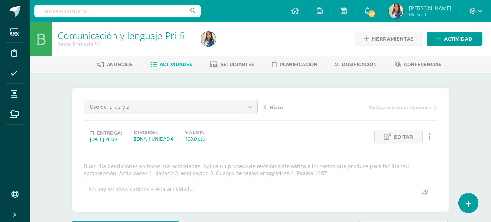
click at [168, 65] on span "Actividades" at bounding box center [176, 65] width 33 height 6
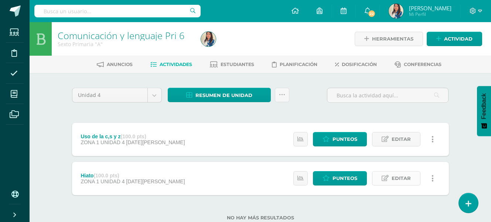
click at [400, 181] on span "Editar" at bounding box center [401, 179] width 19 height 14
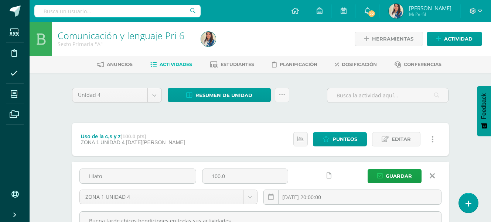
scroll to position [37, 0]
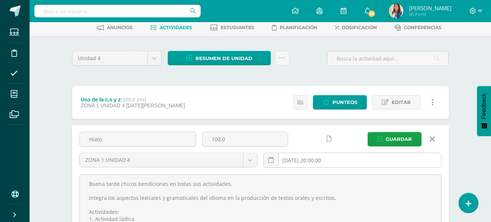
click at [325, 159] on input "[DATE] 20:00:00" at bounding box center [352, 160] width 177 height 14
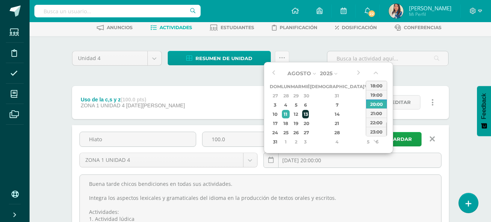
click at [309, 116] on div "13" at bounding box center [305, 114] width 7 height 9
type input "2025-08-13 20:00"
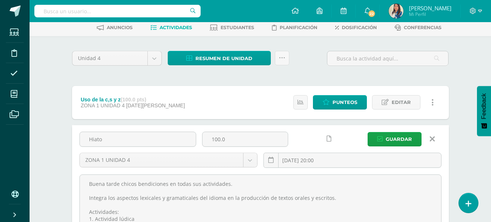
click at [463, 166] on div "Unidad 4 Unidad 1 Unidad 2 Unidad 3 Unidad 4 Resumen de unidad Descargar como H…" at bounding box center [260, 174] width 407 height 277
click at [390, 136] on span "Guardar" at bounding box center [399, 140] width 26 height 14
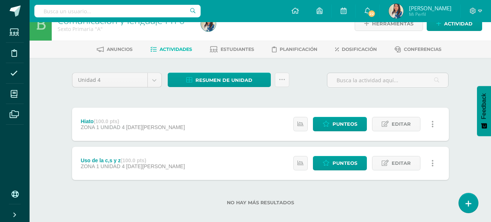
scroll to position [22, 0]
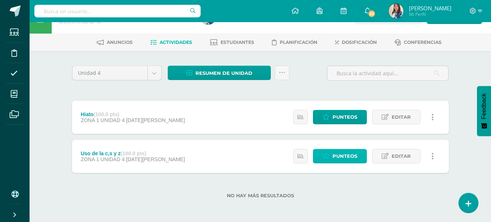
click at [336, 152] on span "Punteos" at bounding box center [345, 157] width 25 height 14
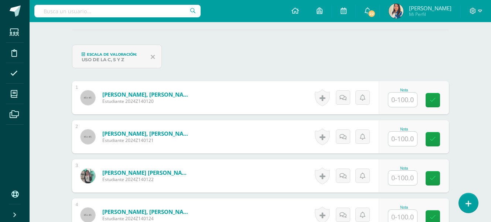
scroll to position [232, 0]
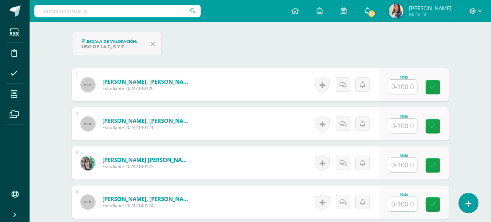
click at [395, 89] on input "text" at bounding box center [402, 87] width 29 height 14
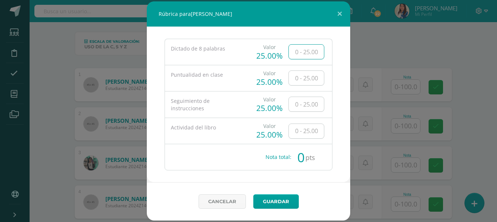
click at [298, 46] on input "text" at bounding box center [306, 52] width 35 height 14
type input "16"
click at [314, 75] on input "text" at bounding box center [306, 78] width 35 height 14
click at [305, 81] on input "text" at bounding box center [306, 78] width 35 height 14
type input "25"
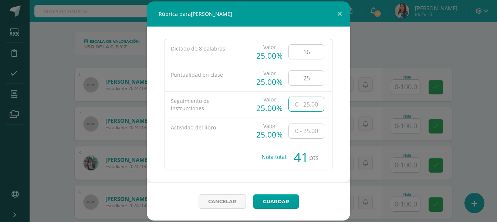
click at [310, 105] on input "text" at bounding box center [306, 104] width 35 height 14
type input "25"
click at [318, 134] on input "text" at bounding box center [306, 131] width 35 height 14
type input "25"
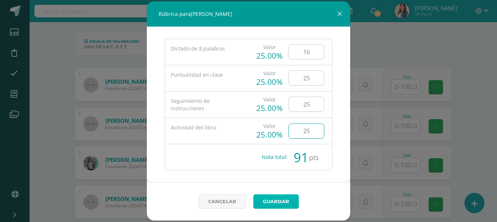
click at [281, 205] on link "Guardar" at bounding box center [275, 202] width 45 height 14
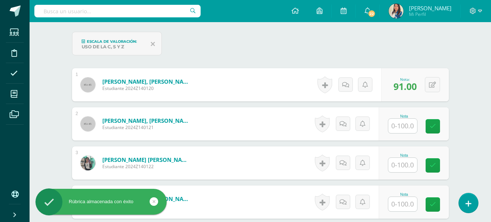
click at [398, 127] on input "text" at bounding box center [402, 126] width 29 height 14
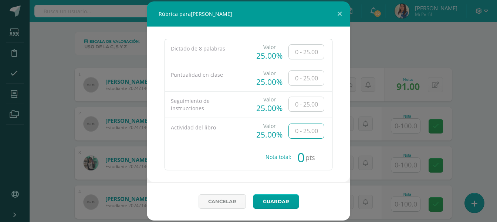
click at [299, 136] on input "text" at bounding box center [306, 131] width 35 height 14
type input "25"
click at [305, 73] on input "text" at bounding box center [306, 78] width 35 height 14
type input "15"
click at [310, 56] on input "text" at bounding box center [306, 52] width 35 height 14
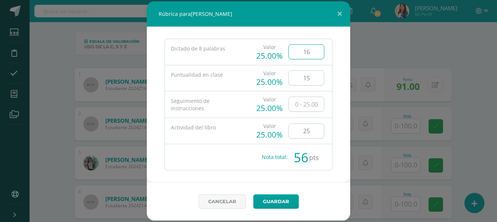
type input "16"
click at [312, 104] on input "text" at bounding box center [306, 104] width 35 height 14
type input "25"
click at [284, 203] on link "Guardar" at bounding box center [275, 202] width 45 height 14
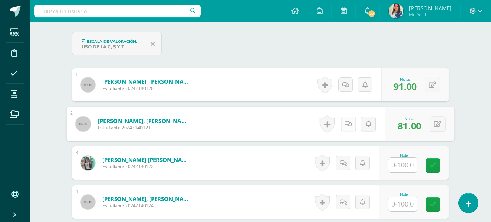
click at [343, 124] on link at bounding box center [348, 124] width 15 height 15
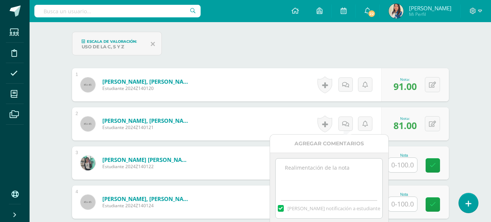
click at [346, 178] on textarea at bounding box center [329, 177] width 107 height 37
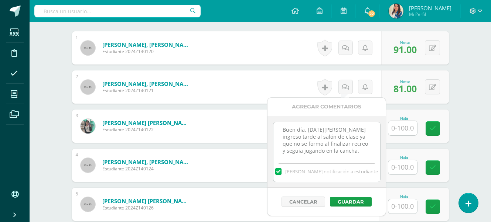
scroll to position [0, 0]
drag, startPoint x: 360, startPoint y: 153, endPoint x: 266, endPoint y: 128, distance: 96.8
click at [266, 128] on body "Rúbrica almacenada con éxito Rúbrica almacenada con éxito Estudiantes Disciplin…" at bounding box center [245, 195] width 491 height 928
type textarea "Buen día, hoy Benjamin ingreso tarde al salón de clase ya que no se formo al fi…"
click at [349, 199] on button "Guardar" at bounding box center [351, 202] width 42 height 10
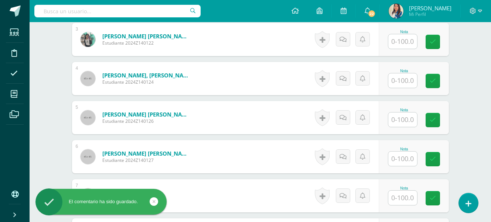
scroll to position [343, 0]
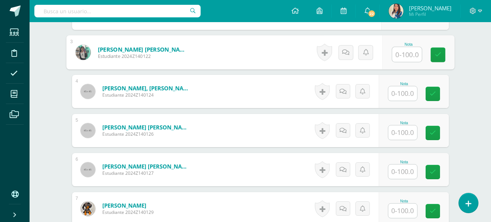
click at [392, 56] on input "text" at bounding box center [407, 54] width 30 height 15
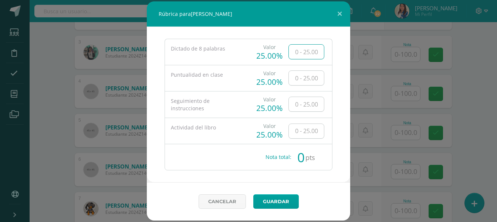
click at [313, 51] on input "text" at bounding box center [306, 52] width 35 height 14
type input "16"
click at [318, 78] on input "text" at bounding box center [306, 78] width 35 height 14
type input "25"
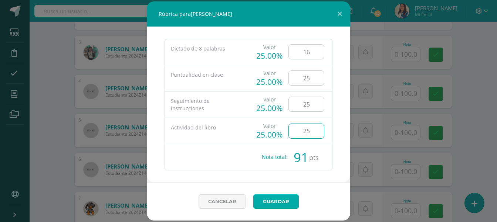
type input "25"
click at [288, 200] on link "Guardar" at bounding box center [275, 202] width 45 height 14
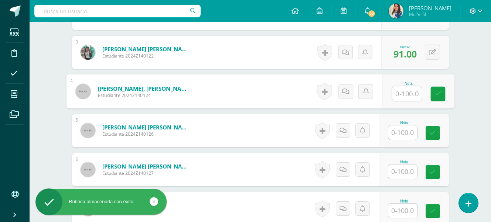
click at [414, 93] on input "text" at bounding box center [407, 93] width 30 height 15
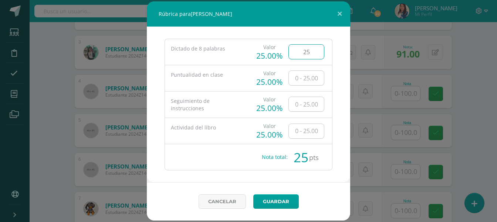
type input "25"
click at [300, 72] on input "text" at bounding box center [306, 78] width 35 height 14
type input "15"
click at [310, 111] on input "text" at bounding box center [306, 104] width 35 height 14
type input "25"
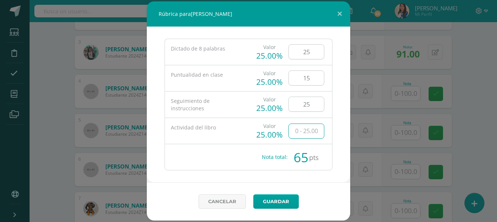
click at [309, 132] on input "text" at bounding box center [306, 131] width 35 height 14
type input "25"
click at [310, 104] on input "25" at bounding box center [306, 104] width 35 height 14
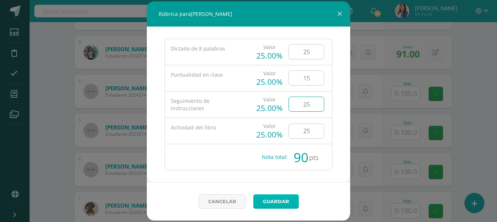
click at [273, 199] on link "Guardar" at bounding box center [275, 202] width 45 height 14
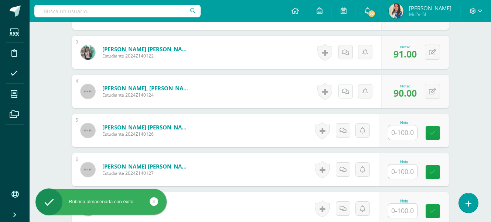
click at [346, 92] on icon at bounding box center [345, 92] width 7 height 6
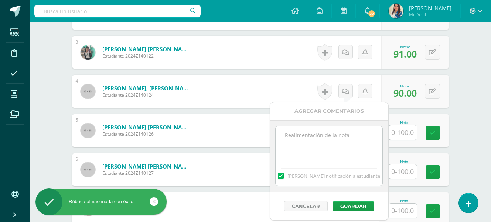
paste textarea "Buen día, hoy Benjamin ingreso tarde al salón de clase ya que no se formo al fi…"
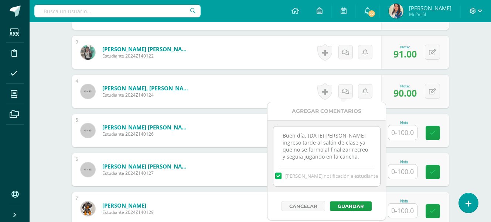
click at [341, 135] on textarea "Buen día, hoy Benjamin ingreso tarde al salón de clase ya que no se formo al fi…" at bounding box center [327, 145] width 107 height 37
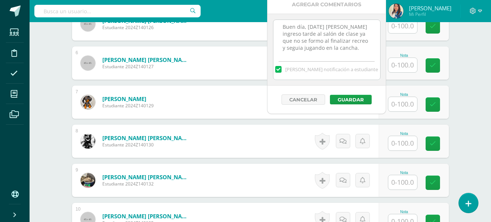
scroll to position [454, 0]
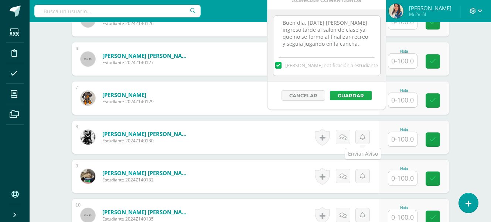
type textarea "Buen día, hoy Joe Coy ingreso tarde al salón de clase ya que no se formo al fin…"
click at [361, 93] on button "Guardar" at bounding box center [351, 96] width 42 height 10
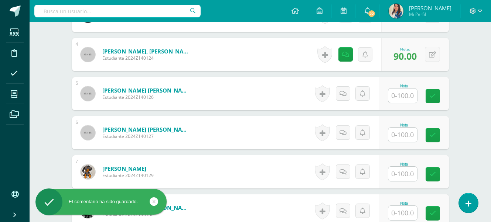
scroll to position [417, 0]
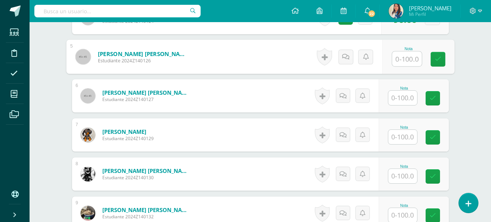
click at [402, 61] on input "text" at bounding box center [407, 59] width 30 height 15
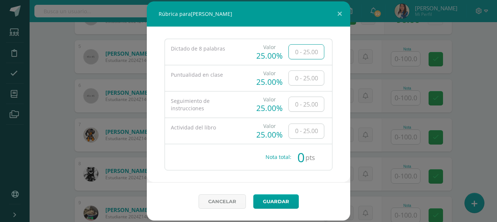
click at [301, 50] on input "text" at bounding box center [306, 52] width 35 height 14
type input "13"
click at [321, 83] on input "text" at bounding box center [306, 78] width 35 height 14
type input "15"
click at [316, 106] on input "text" at bounding box center [306, 104] width 35 height 14
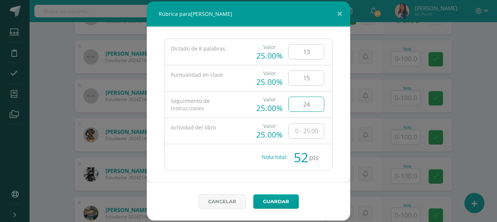
type input "24"
click at [312, 130] on input "text" at bounding box center [306, 131] width 35 height 14
type input "25"
click at [276, 197] on link "Guardar" at bounding box center [275, 202] width 45 height 14
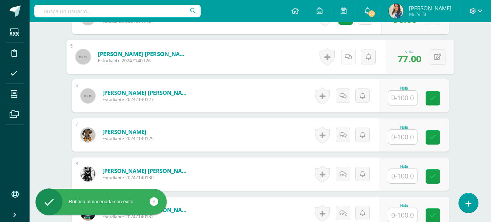
click at [347, 56] on icon at bounding box center [348, 57] width 7 height 6
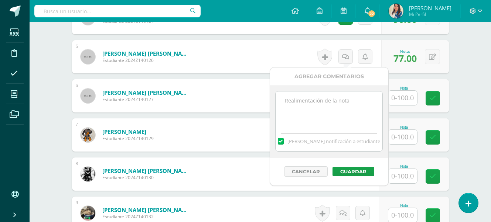
paste textarea "Buen día, hoy Benjamin ingreso tarde al salón de clase ya que no se formo al fi…"
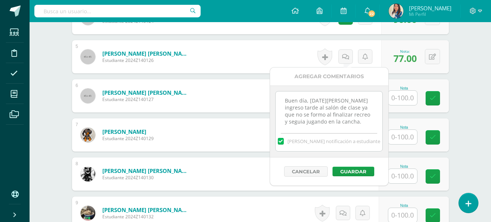
drag, startPoint x: 343, startPoint y: 100, endPoint x: 320, endPoint y: 100, distance: 22.5
click at [320, 100] on textarea "Buen día, hoy Benjamin ingreso tarde al salón de clase ya que no se formo al fi…" at bounding box center [329, 110] width 107 height 37
type textarea "Buen día, hoy Andres ingreso tarde al salón de clase ya que no se formo al fina…"
click at [353, 174] on button "Guardar" at bounding box center [354, 172] width 42 height 10
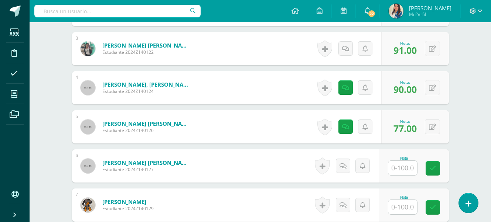
scroll to position [343, 0]
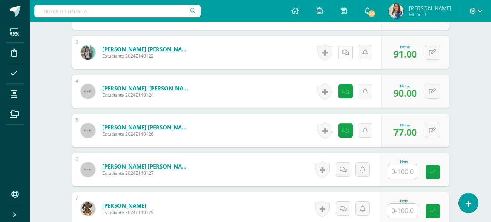
click at [345, 52] on icon at bounding box center [345, 53] width 7 height 6
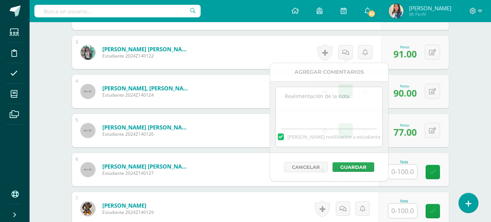
click at [485, 78] on div "Comunicación y lenguaje Pri 6 Sexto Primaria "A" Herramientas Detalle de asiste…" at bounding box center [261, 132] width 462 height 906
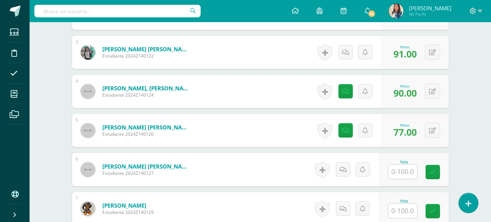
click at [407, 54] on span "91.00" at bounding box center [405, 54] width 23 height 13
click at [431, 54] on button at bounding box center [438, 53] width 16 height 16
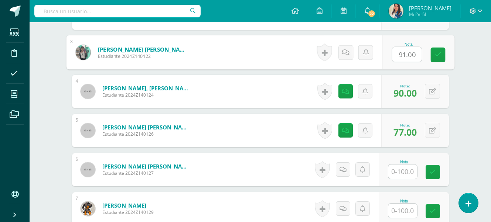
click at [409, 53] on input "91.00" at bounding box center [407, 54] width 30 height 15
type input "16"
type input "25"
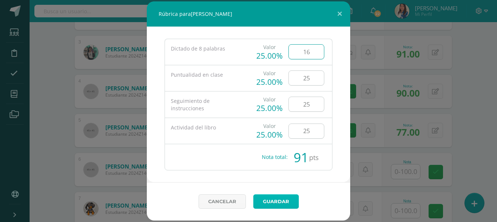
click at [264, 203] on link "Guardar" at bounding box center [275, 202] width 45 height 14
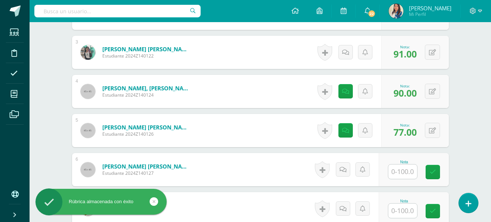
click at [412, 171] on input "text" at bounding box center [402, 172] width 29 height 14
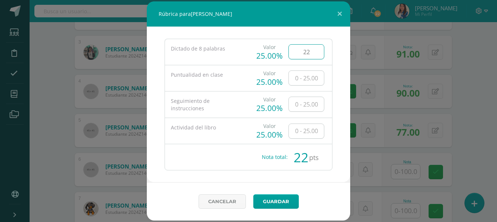
type input "22"
click at [316, 77] on input "text" at bounding box center [306, 78] width 35 height 14
type input "5"
type input "25"
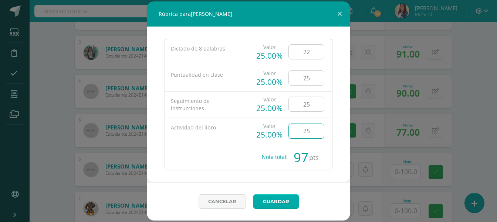
type input "25"
click at [281, 207] on link "Guardar" at bounding box center [275, 202] width 45 height 14
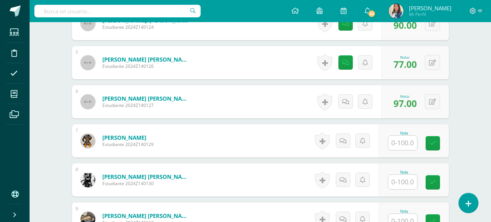
scroll to position [417, 0]
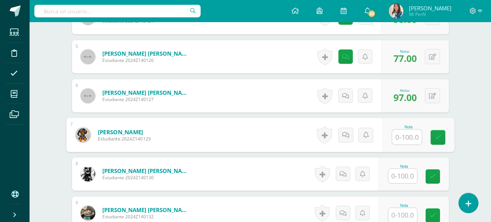
click at [410, 140] on input "text" at bounding box center [407, 137] width 30 height 15
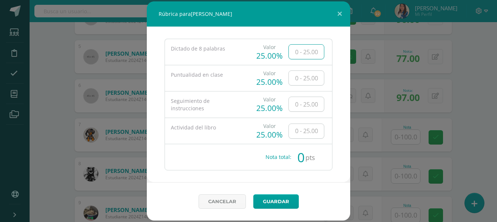
click at [310, 55] on input "text" at bounding box center [306, 52] width 35 height 14
type input "22"
type input "25"
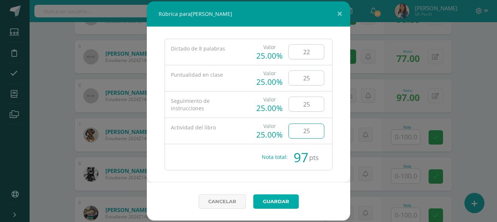
type input "25"
click at [285, 198] on link "Guardar" at bounding box center [275, 202] width 45 height 14
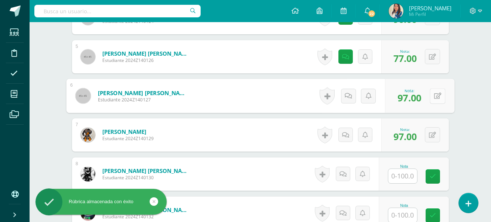
click at [436, 94] on button at bounding box center [438, 96] width 16 height 16
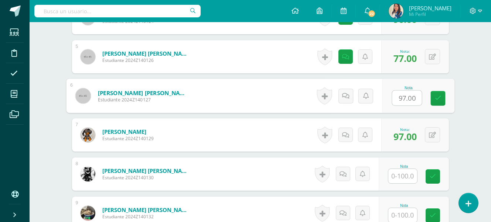
click at [400, 101] on input "97.00" at bounding box center [407, 98] width 30 height 15
type input "22"
type input "25"
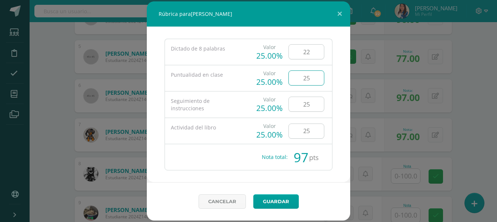
drag, startPoint x: 313, startPoint y: 81, endPoint x: 295, endPoint y: 80, distance: 17.4
click at [295, 80] on input "25" at bounding box center [306, 78] width 35 height 14
type input "15"
drag, startPoint x: 316, startPoint y: 49, endPoint x: 298, endPoint y: 54, distance: 18.4
click at [298, 54] on input "22" at bounding box center [306, 52] width 35 height 14
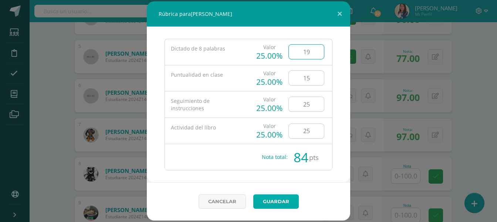
type input "19"
click at [271, 204] on link "Guardar" at bounding box center [275, 202] width 45 height 14
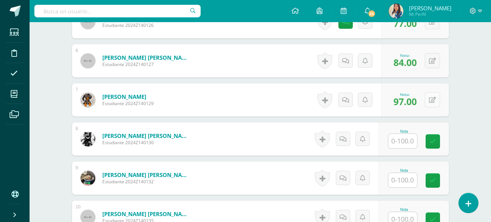
scroll to position [454, 0]
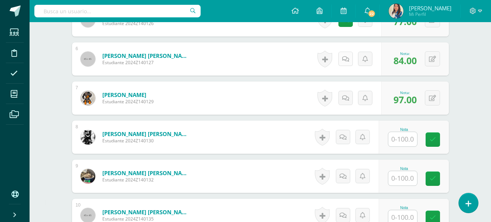
click at [349, 59] on link at bounding box center [346, 59] width 14 height 14
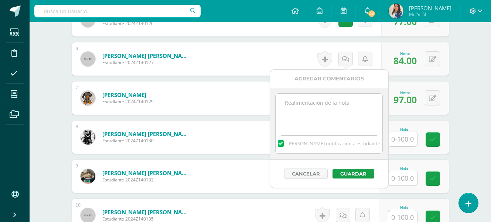
paste textarea "Buen día, hoy Benjamin ingreso tarde al salón de clase ya que no se formo al fi…"
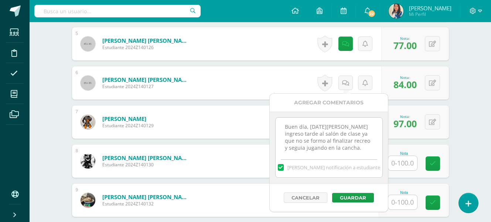
scroll to position [417, 0]
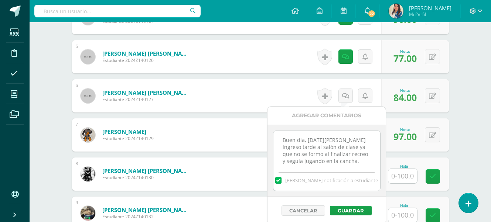
drag, startPoint x: 341, startPoint y: 139, endPoint x: 316, endPoint y: 139, distance: 25.1
click at [316, 139] on textarea "Buen día, hoy Benjamin ingreso tarde al salón de clase ya que no se formo al fi…" at bounding box center [327, 149] width 107 height 37
type textarea "Buen día, hoy Fernando ingreso tarde al salón de clase ya que no se formo al fi…"
click at [350, 210] on button "Guardar" at bounding box center [351, 211] width 42 height 10
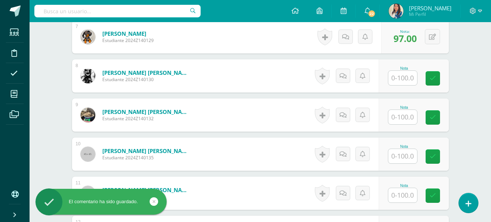
scroll to position [528, 0]
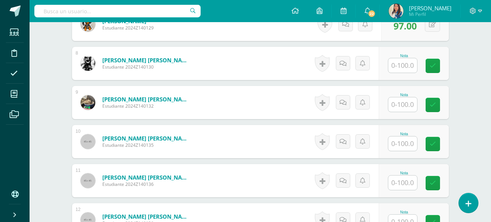
click at [401, 61] on input "text" at bounding box center [402, 65] width 29 height 14
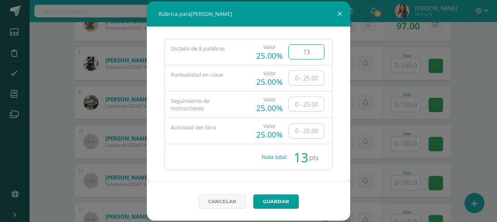
type input "13"
type input "25"
click at [276, 202] on link "Guardar" at bounding box center [275, 202] width 45 height 14
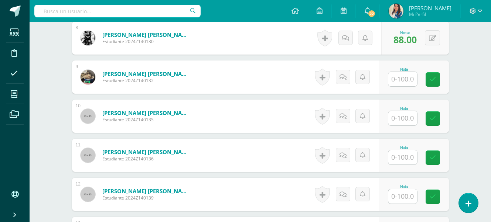
scroll to position [565, 0]
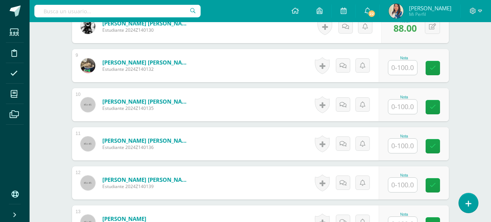
click at [412, 76] on div "Nota" at bounding box center [414, 65] width 70 height 33
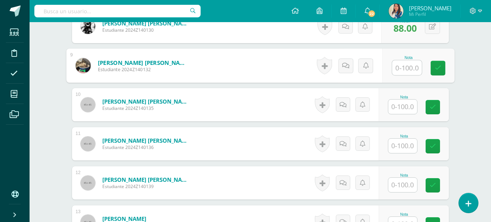
click at [412, 69] on input "text" at bounding box center [407, 68] width 30 height 15
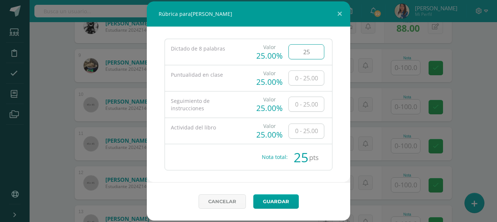
type input "25"
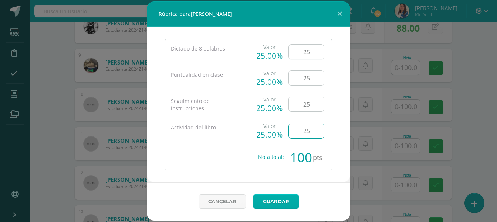
type input "25"
click at [277, 201] on link "Guardar" at bounding box center [275, 202] width 45 height 14
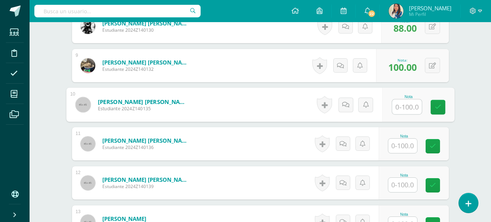
click at [403, 104] on input "text" at bounding box center [407, 107] width 30 height 15
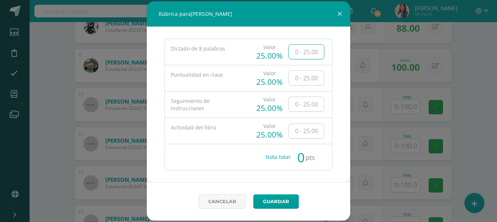
click at [309, 55] on input "text" at bounding box center [306, 52] width 35 height 14
type input "19"
type input "25"
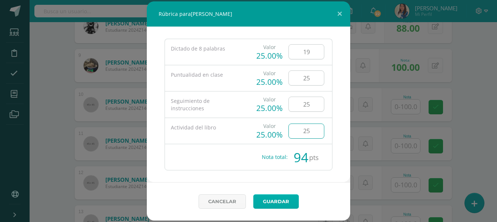
type input "25"
click at [278, 195] on link "Guardar" at bounding box center [275, 202] width 45 height 14
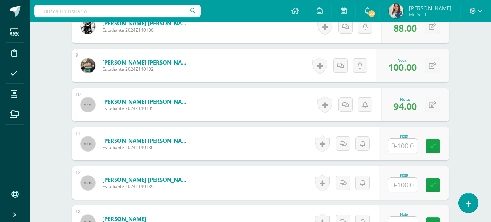
click at [391, 149] on input "text" at bounding box center [402, 146] width 29 height 14
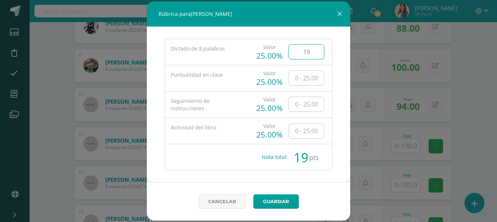
type input "19"
click at [319, 80] on input "text" at bounding box center [306, 78] width 35 height 14
type input "25"
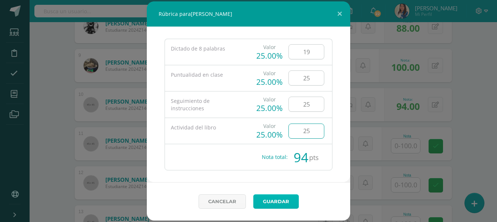
click at [263, 201] on link "Guardar" at bounding box center [275, 202] width 45 height 14
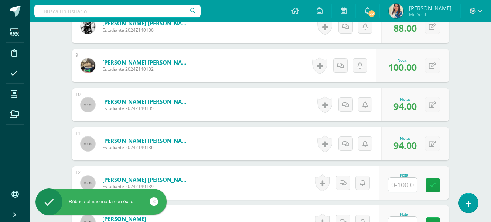
scroll to position [676, 0]
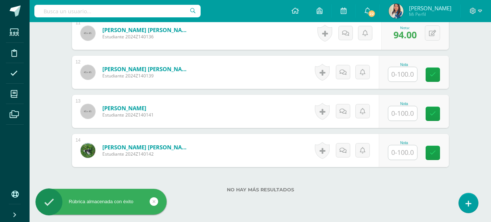
click at [400, 151] on input "text" at bounding box center [402, 153] width 29 height 14
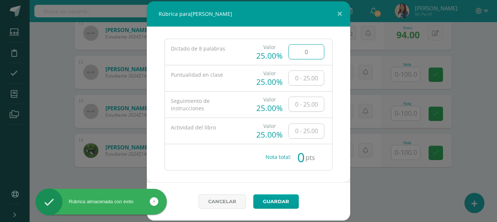
type input "0"
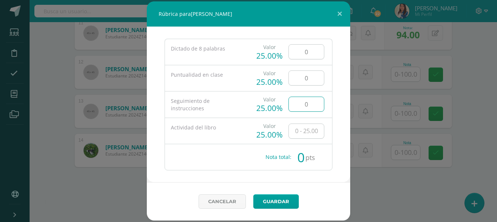
type input "0"
click at [277, 198] on link "Guardar" at bounding box center [275, 202] width 45 height 14
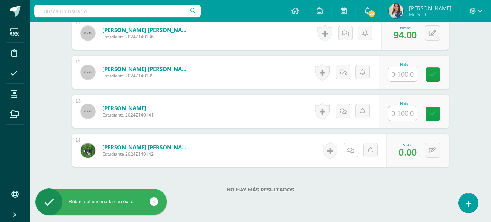
click at [357, 151] on link at bounding box center [351, 150] width 14 height 14
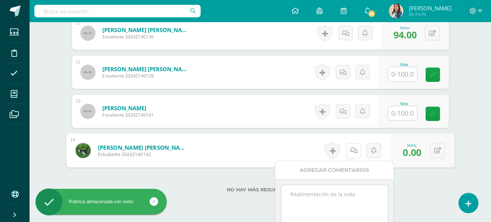
scroll to position [713, 0]
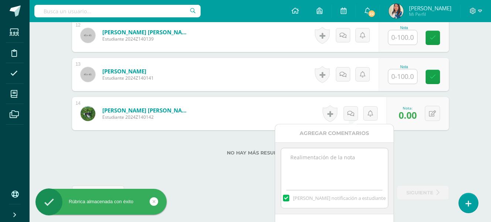
click at [319, 169] on textarea at bounding box center [334, 167] width 107 height 37
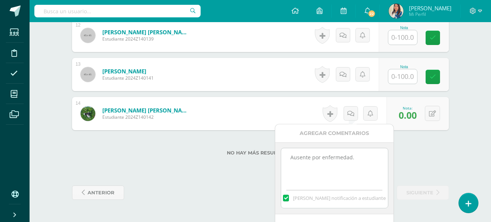
scroll to position [733, 0]
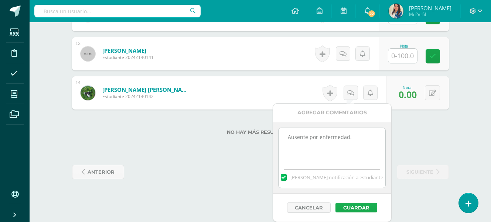
type textarea "Ausente por enfermedad."
click at [350, 210] on button "Guardar" at bounding box center [357, 208] width 42 height 10
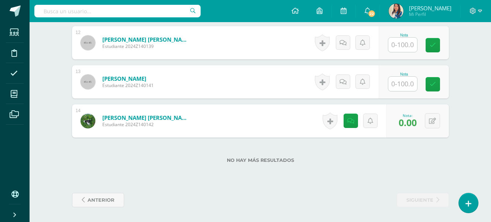
scroll to position [668, 0]
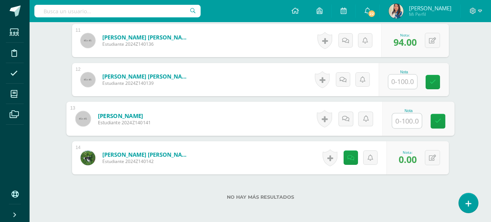
click at [399, 122] on input "text" at bounding box center [407, 121] width 30 height 15
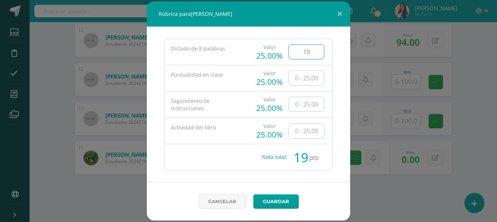
type input "19"
click at [310, 81] on input "text" at bounding box center [306, 78] width 35 height 14
type input "15"
click at [309, 106] on input "text" at bounding box center [306, 104] width 35 height 14
type input "25"
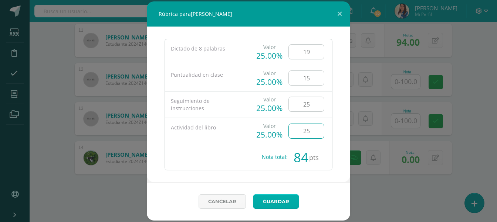
type input "25"
click at [271, 200] on link "Guardar" at bounding box center [275, 202] width 45 height 14
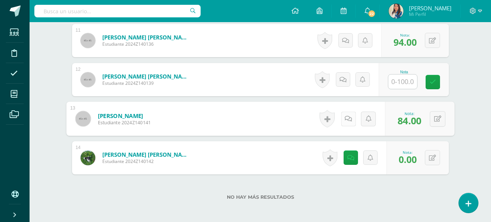
click at [343, 121] on link at bounding box center [348, 119] width 15 height 15
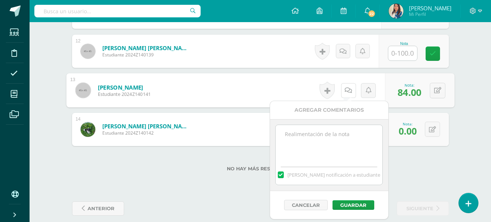
scroll to position [705, 0]
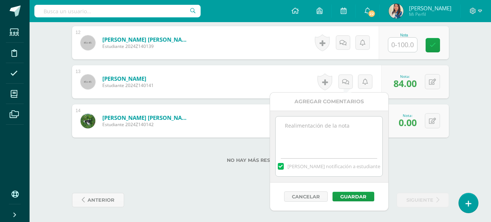
paste textarea "Buen día, hoy Benjamin ingreso tarde al salón de clase ya que no se formo al fi…"
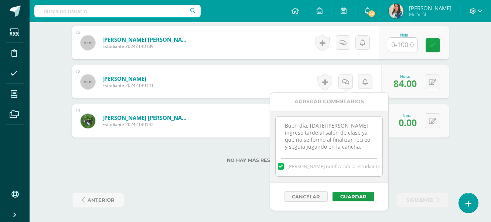
drag, startPoint x: 343, startPoint y: 125, endPoint x: 319, endPoint y: 126, distance: 24.4
click at [319, 126] on textarea "Buen día, hoy Benjamin ingreso tarde al salón de clase ya que no se formo al fi…" at bounding box center [329, 135] width 107 height 37
type textarea "Buen día, hoy Adrián ingreso tarde al salón de clase ya que no se formo al fina…"
click at [354, 194] on button "Guardar" at bounding box center [354, 197] width 42 height 10
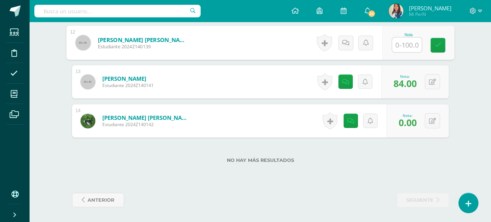
click at [392, 44] on input "text" at bounding box center [407, 45] width 30 height 15
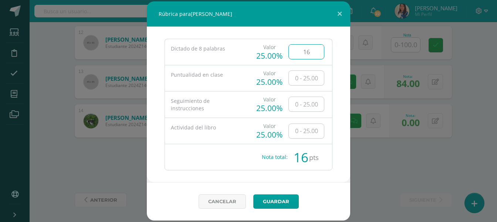
type input "16"
click at [312, 79] on input "text" at bounding box center [306, 78] width 35 height 14
type input "15"
click at [309, 101] on input "text" at bounding box center [306, 104] width 35 height 14
type input "25"
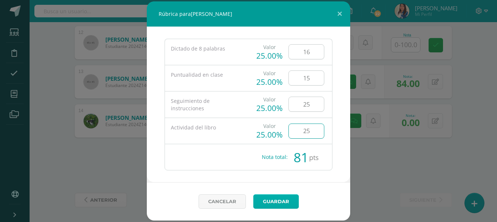
type input "25"
click at [276, 203] on link "Guardar" at bounding box center [275, 202] width 45 height 14
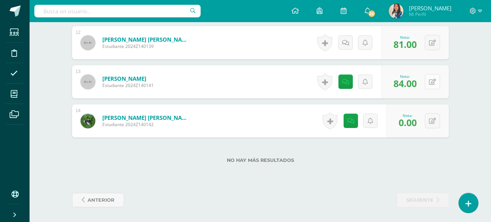
click at [434, 87] on button at bounding box center [432, 81] width 15 height 15
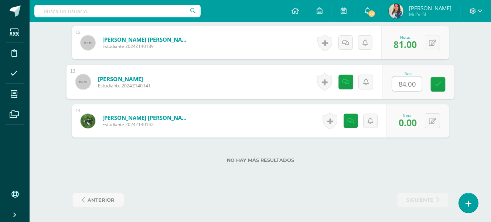
click at [402, 88] on input "84.00" at bounding box center [407, 84] width 30 height 15
type input "19"
type input "15"
type input "25"
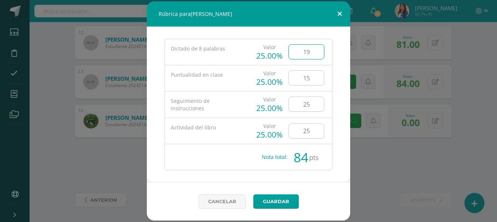
click at [339, 19] on button at bounding box center [339, 13] width 21 height 25
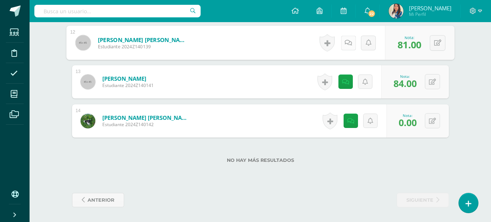
click at [347, 46] on icon at bounding box center [348, 43] width 7 height 6
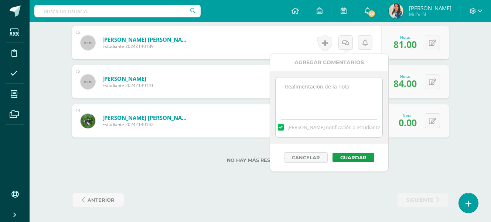
paste textarea "Buen día, hoy Benjamin ingreso tarde al salón de clase ya que no se formo al fi…"
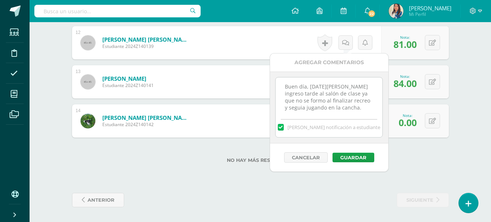
drag, startPoint x: 320, startPoint y: 86, endPoint x: 341, endPoint y: 85, distance: 20.4
click at [341, 85] on textarea "Buen día, hoy Benjamin ingreso tarde al salón de clase ya que no se formo al fi…" at bounding box center [329, 96] width 107 height 37
type textarea "Buen día, hoy Ludin ingreso tarde al salón de clase ya que no se formo al final…"
click at [353, 160] on button "Guardar" at bounding box center [354, 158] width 42 height 10
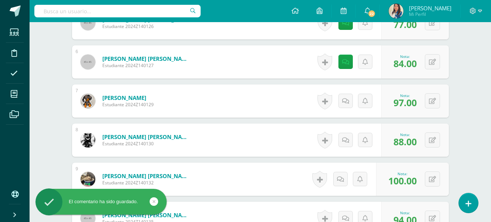
scroll to position [336, 0]
